Goal: Task Accomplishment & Management: Use online tool/utility

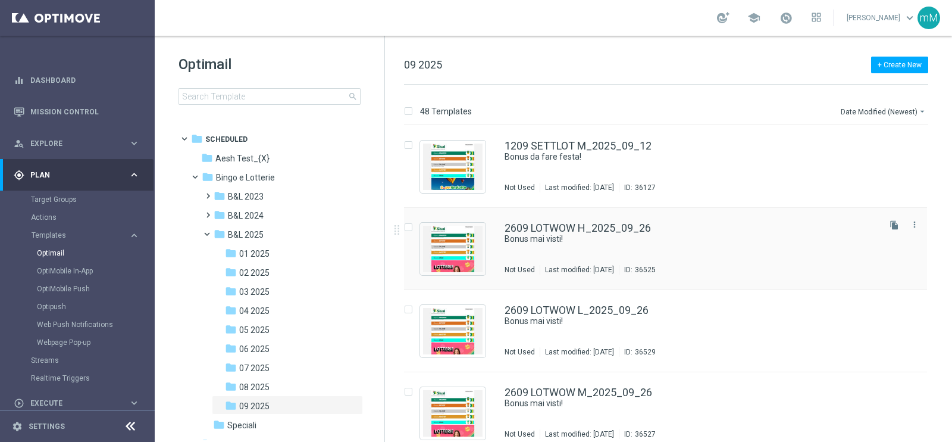
click at [520, 250] on div "2609 LOTWOW H_2025_09_26 Bonus mai visti! Not Used Last modified: [DATE] ID: 36…" at bounding box center [691, 249] width 373 height 52
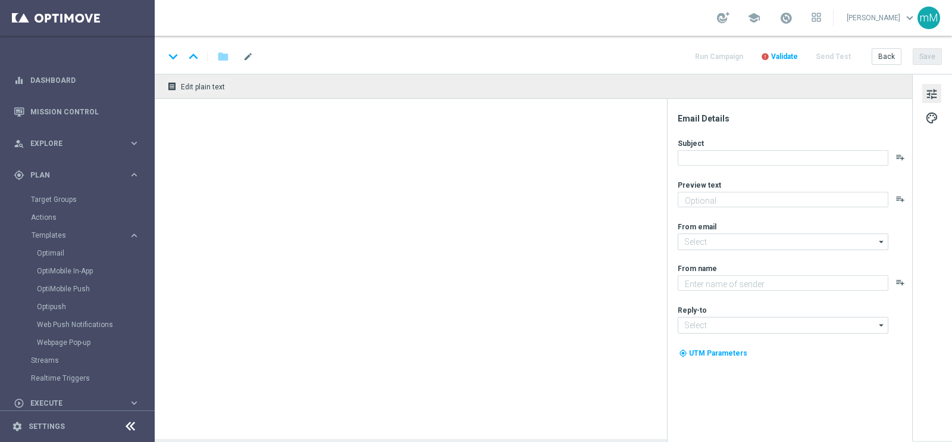
type textarea "Per [PERSON_NAME] a 50.000 Sisal point!"
type textarea "Sisal"
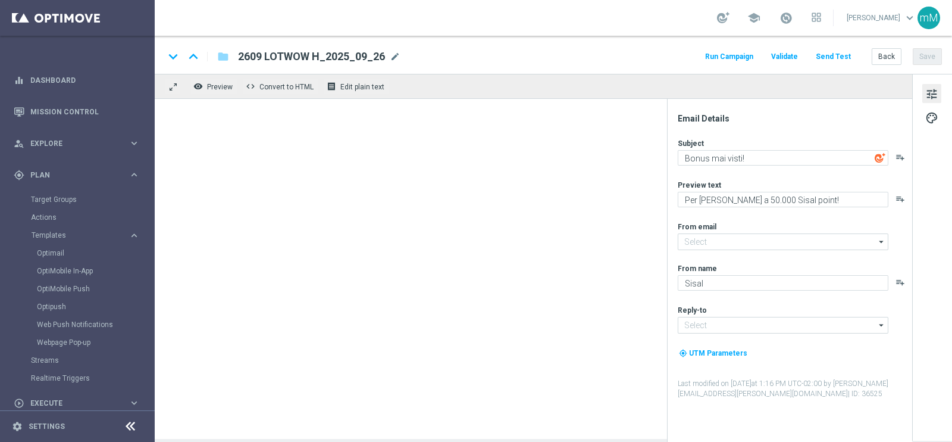
type input "[EMAIL_ADDRESS][DOMAIN_NAME]"
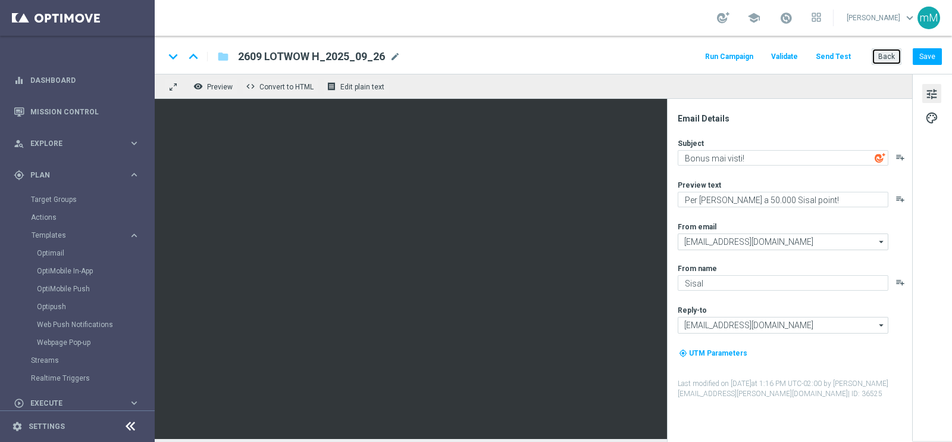
click at [881, 49] on button "Back" at bounding box center [887, 56] width 30 height 17
